Goal: Navigation & Orientation: Find specific page/section

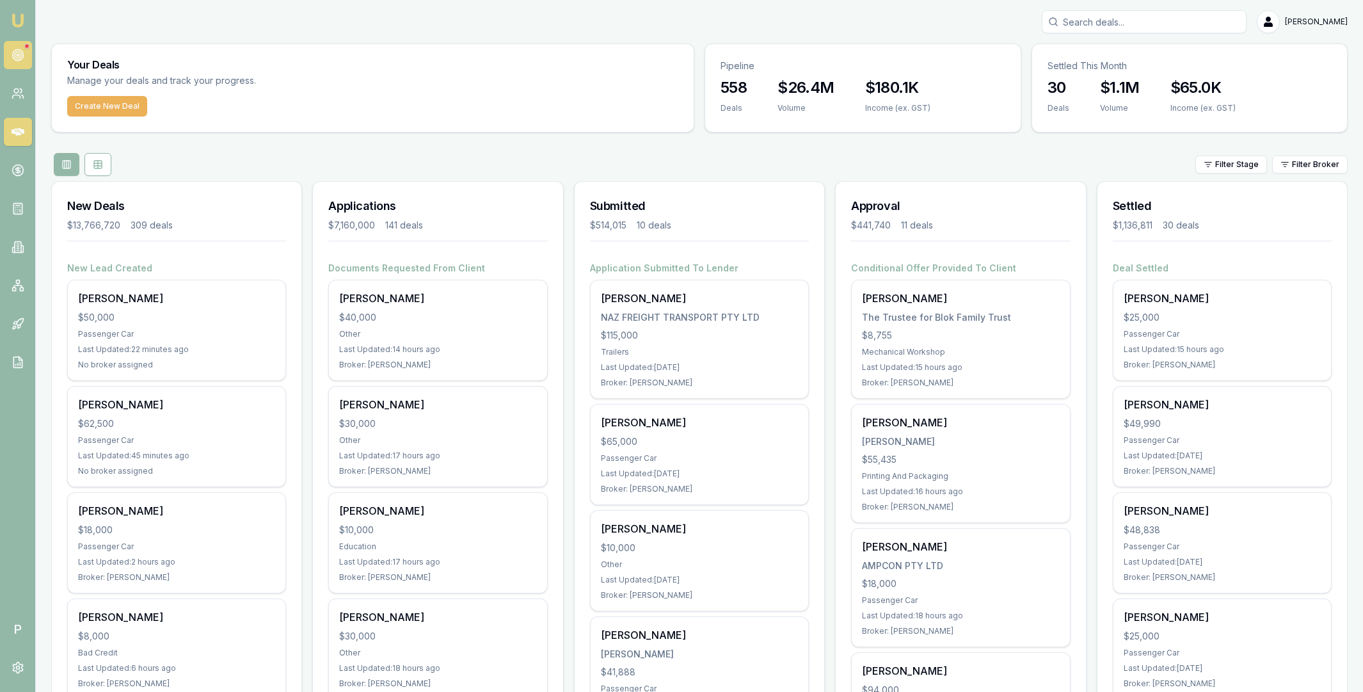
click at [15, 52] on circle at bounding box center [18, 55] width 6 height 6
